Goal: Ask a question

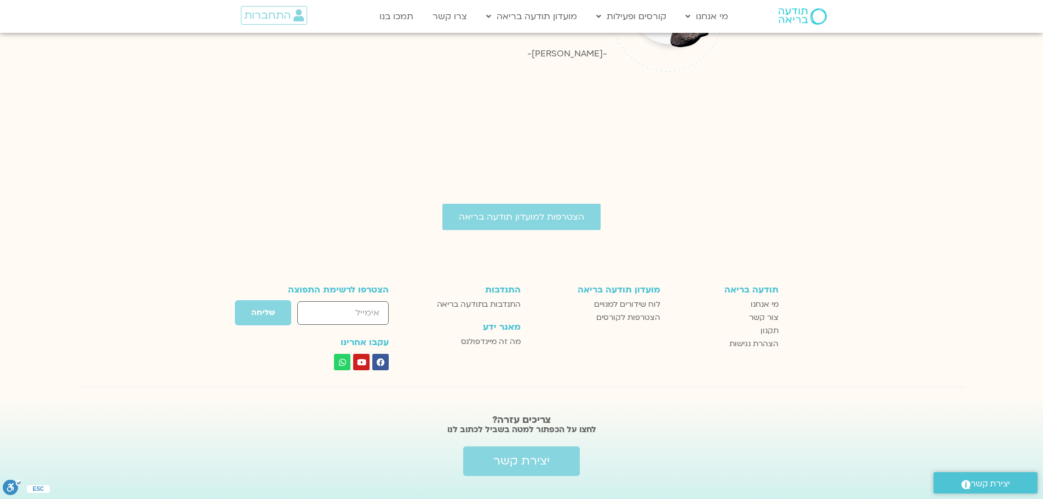
scroll to position [2078, 0]
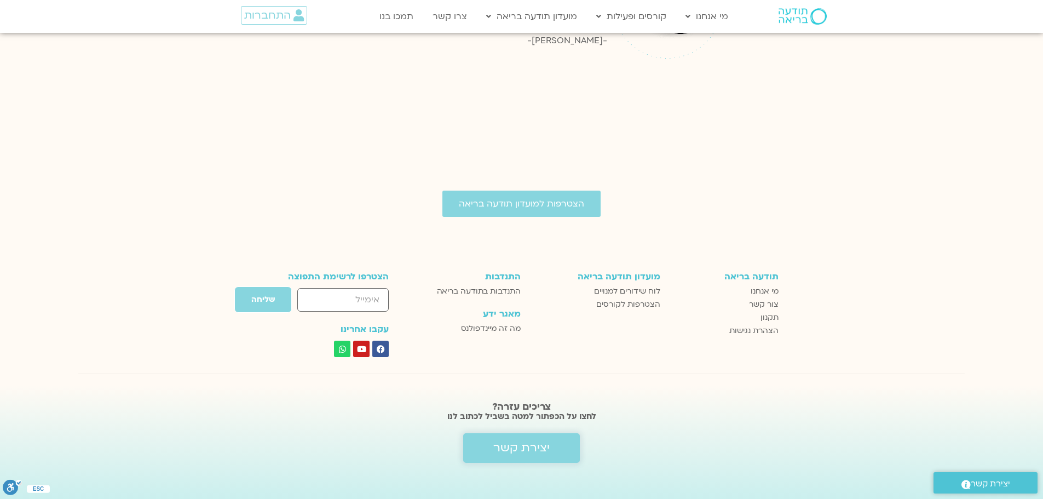
click at [520, 441] on span "יצירת קשר" at bounding box center [521, 447] width 56 height 13
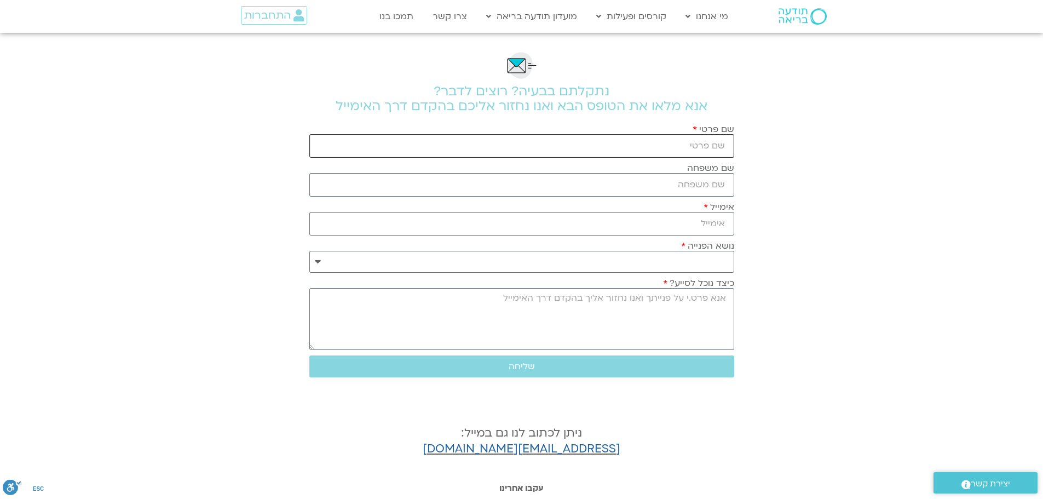
click at [664, 146] on input "שם פרטי" at bounding box center [521, 146] width 425 height 24
type input "n"
type input "[PERSON_NAME]"
click at [692, 182] on input "שם משפחה" at bounding box center [521, 185] width 425 height 24
type input "[PERSON_NAME]"
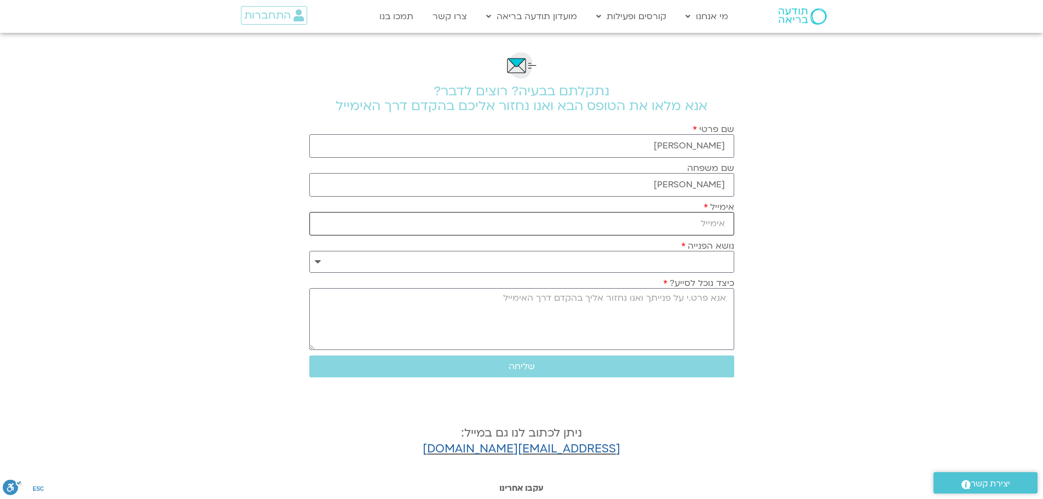
click at [698, 225] on input "אימייל" at bounding box center [521, 224] width 425 height 24
type input "[EMAIL_ADDRESS][PERSON_NAME][DOMAIN_NAME]"
click at [689, 262] on select "**********" at bounding box center [521, 262] width 425 height 22
select select "**********"
click at [309, 251] on select "**********" at bounding box center [521, 262] width 425 height 22
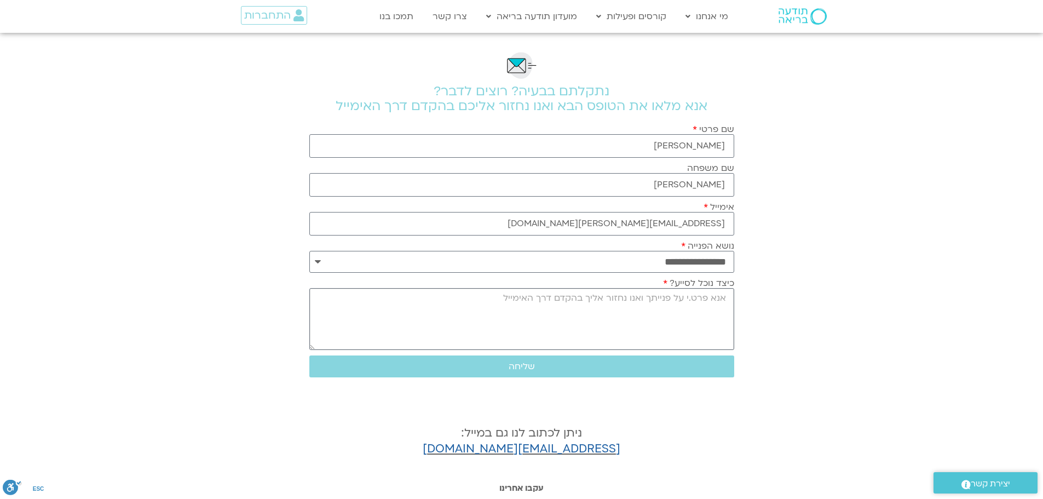
click at [687, 311] on textarea "כיצד נוכל לסייע?" at bounding box center [521, 319] width 425 height 62
click at [605, 296] on textarea "נרשמתי לקורס "מה הסרט שלך" ולא מצאתי את הלינק לזום" at bounding box center [521, 319] width 425 height 62
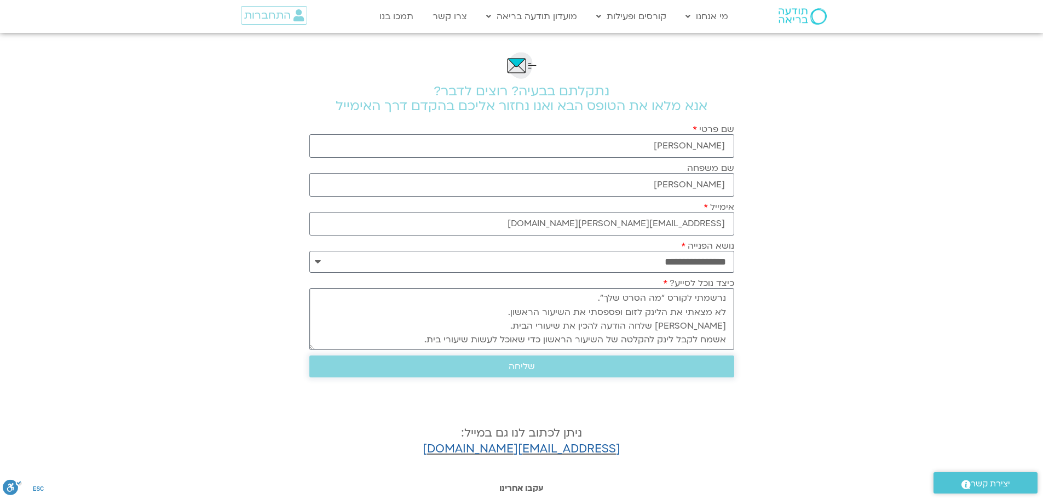
type textarea "נרשמתי לקורס "מה הסרט שלך". לא מצאתי את הלינק לזום ופספסתי את השיעור הראשון. [P…"
click at [521, 367] on span "שליחה" at bounding box center [522, 366] width 26 height 10
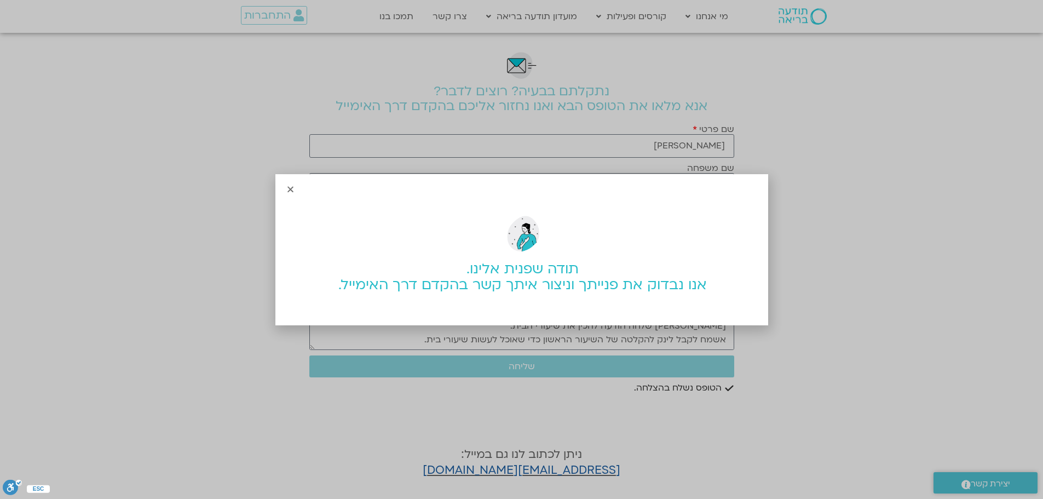
click at [290, 188] on icon "Close" at bounding box center [290, 189] width 8 height 8
